Goal: Communication & Community: Answer question/provide support

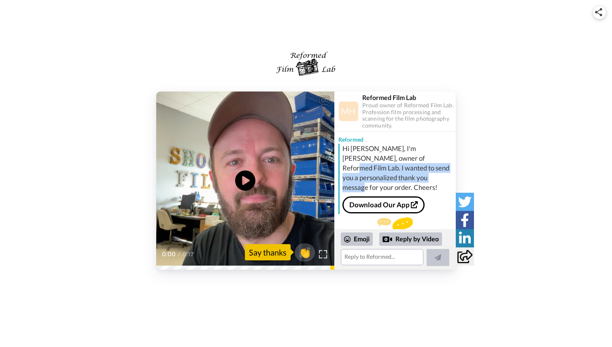
drag, startPoint x: 401, startPoint y: 157, endPoint x: 404, endPoint y: 176, distance: 18.6
click at [404, 176] on div "Hi [PERSON_NAME], I'm [PERSON_NAME], owner of Reformed Film Lab. I wanted to se…" at bounding box center [398, 168] width 111 height 49
click at [376, 260] on textarea at bounding box center [382, 257] width 83 height 16
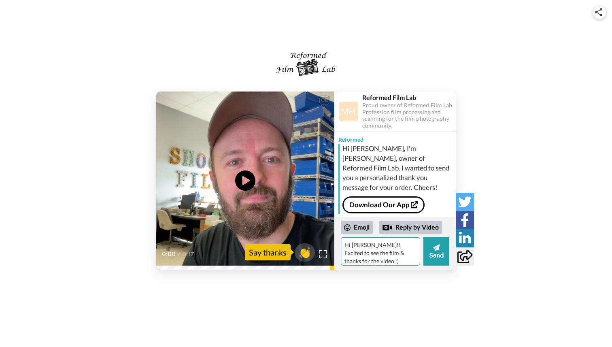
click at [417, 254] on textarea "Hi [PERSON_NAME]!! Excited to see the film & thanks for the video :)" at bounding box center [380, 251] width 79 height 28
type textarea "Hi [PERSON_NAME]!! Excited to see the film & thanks for the video :) Do you kno…"
click at [440, 251] on button "Send" at bounding box center [436, 251] width 26 height 28
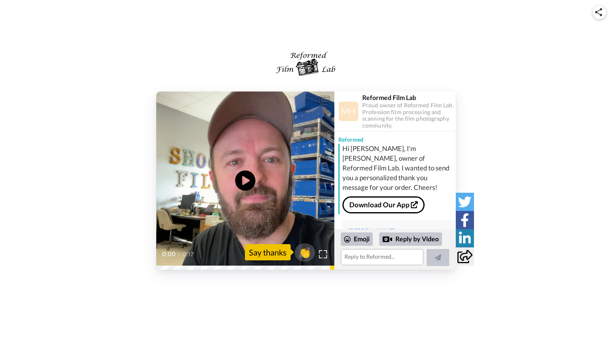
scroll to position [55, 0]
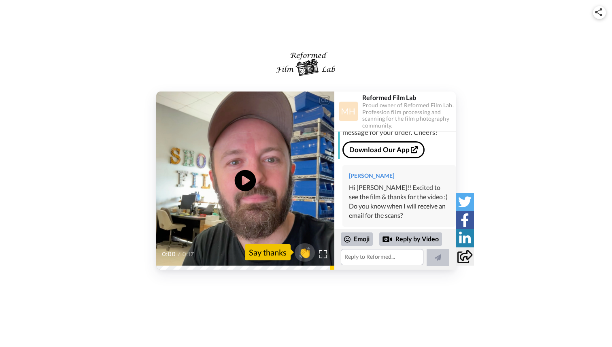
click at [247, 182] on icon "Play/Pause" at bounding box center [245, 180] width 21 height 38
